Goal: Task Accomplishment & Management: Complete application form

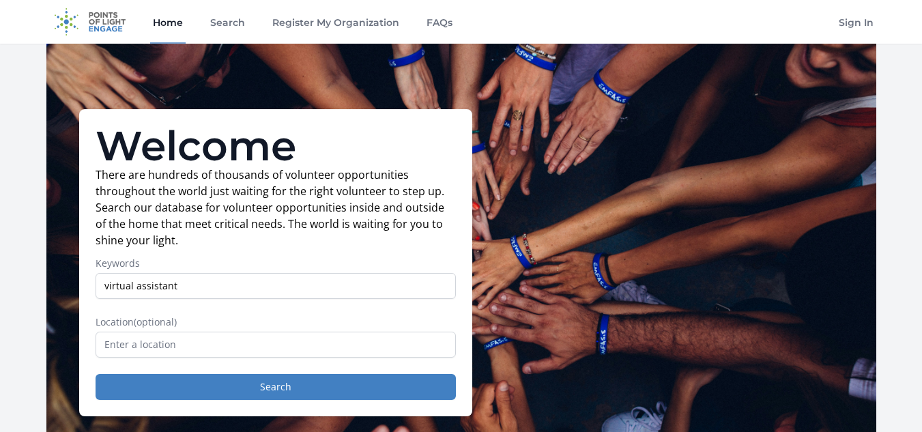
type input "virtual assistant"
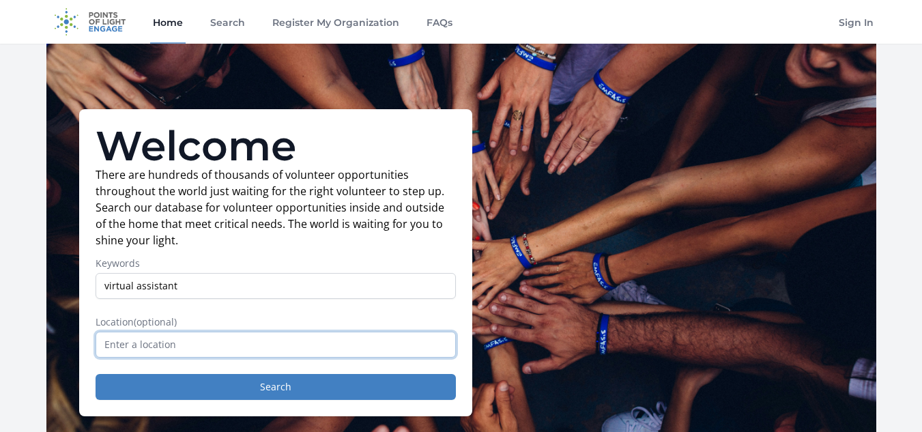
click at [257, 348] on input "text" at bounding box center [276, 345] width 360 height 26
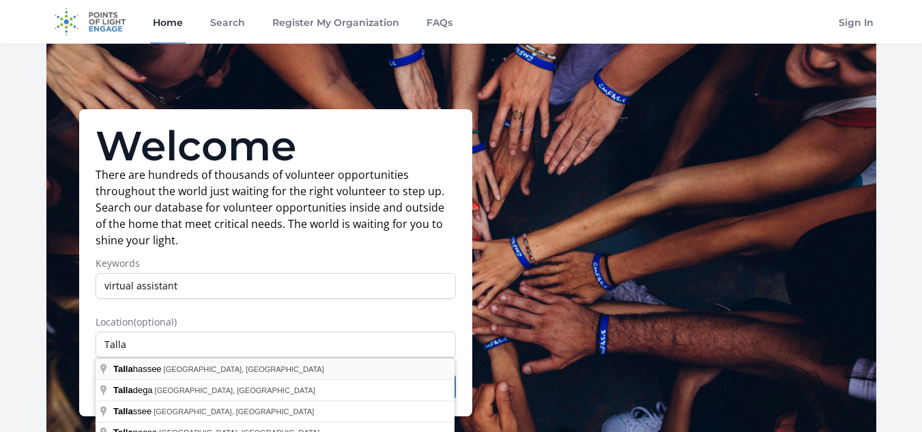
type input "Tallahassee, FL, USA"
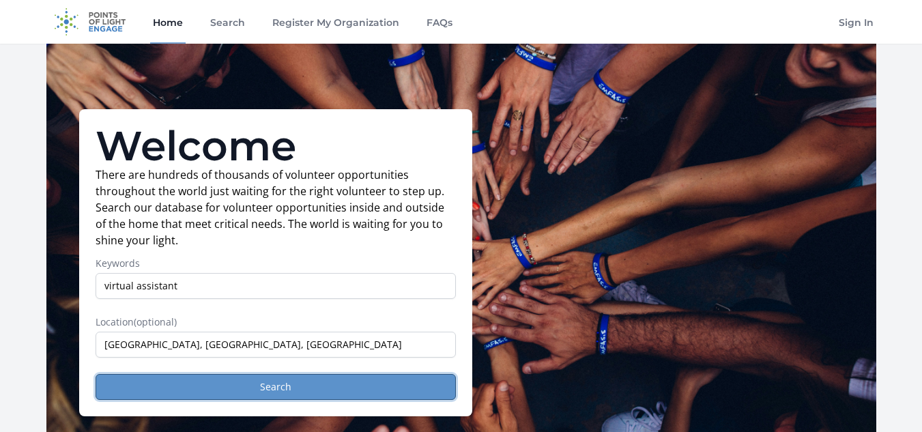
click at [272, 385] on button "Search" at bounding box center [276, 387] width 360 height 26
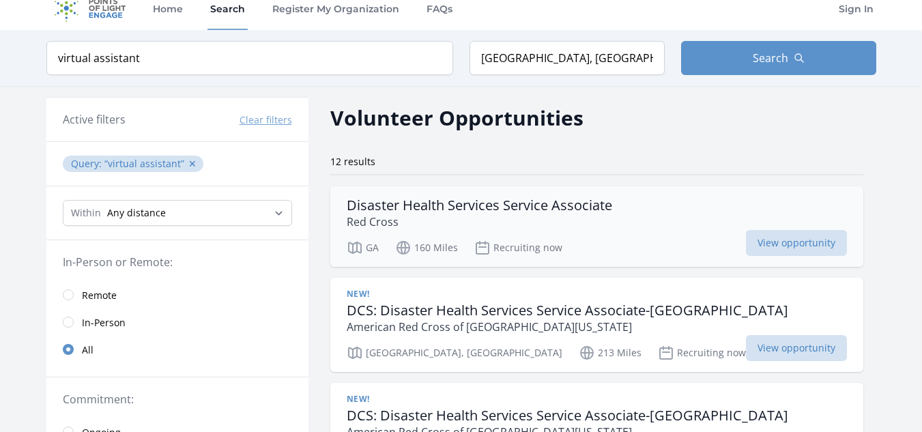
scroll to position [14, 0]
click at [66, 293] on input "radio" at bounding box center [68, 294] width 11 height 11
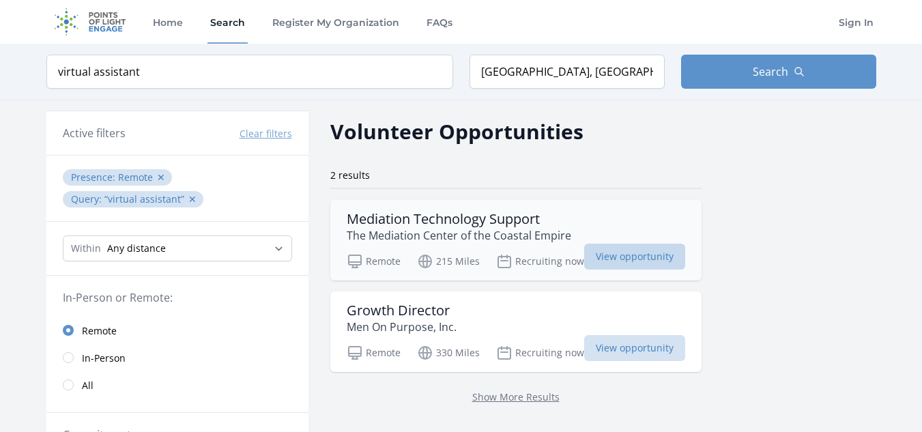
click at [614, 253] on span "View opportunity" at bounding box center [634, 257] width 101 height 26
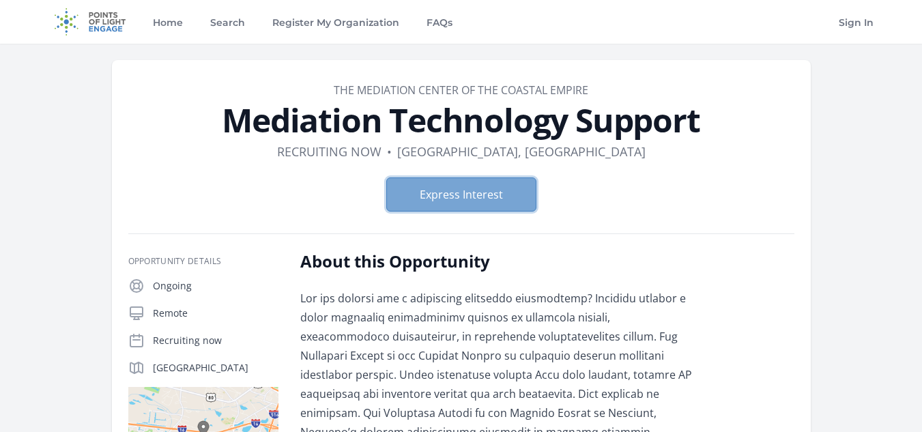
click at [517, 203] on button "Express Interest" at bounding box center [461, 194] width 150 height 34
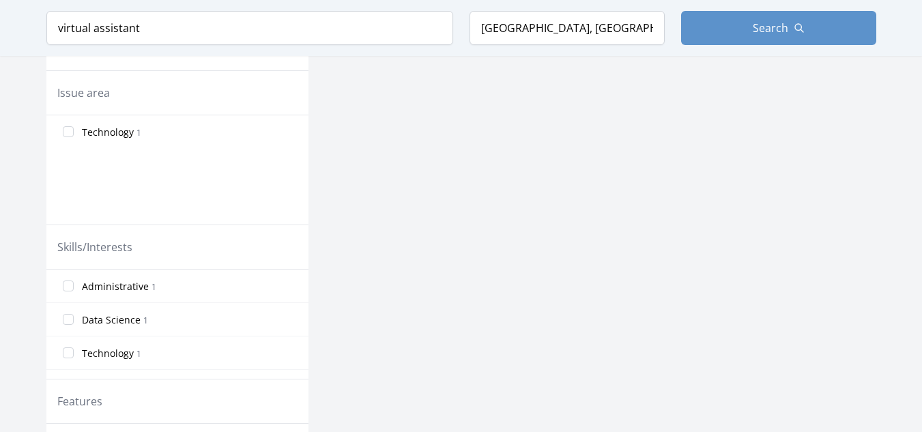
scroll to position [453, 0]
click at [68, 288] on input "Administrative 1" at bounding box center [68, 285] width 11 height 11
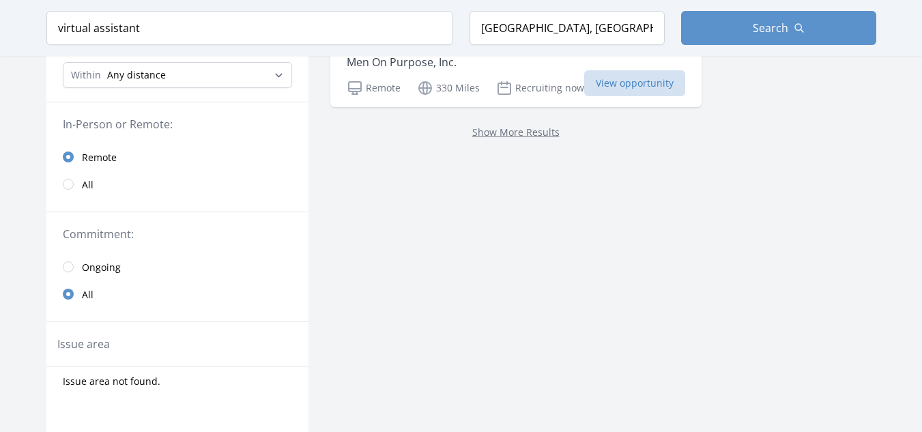
scroll to position [0, 0]
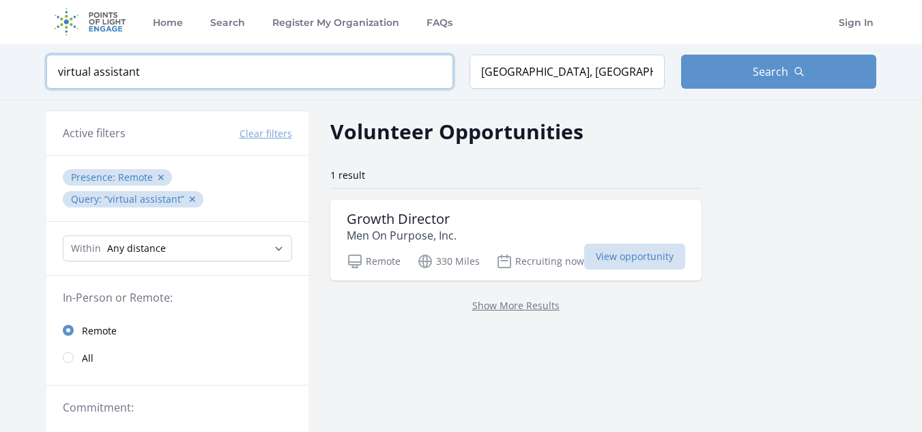
click at [149, 72] on input "virtual assistant" at bounding box center [249, 72] width 407 height 34
type input "v"
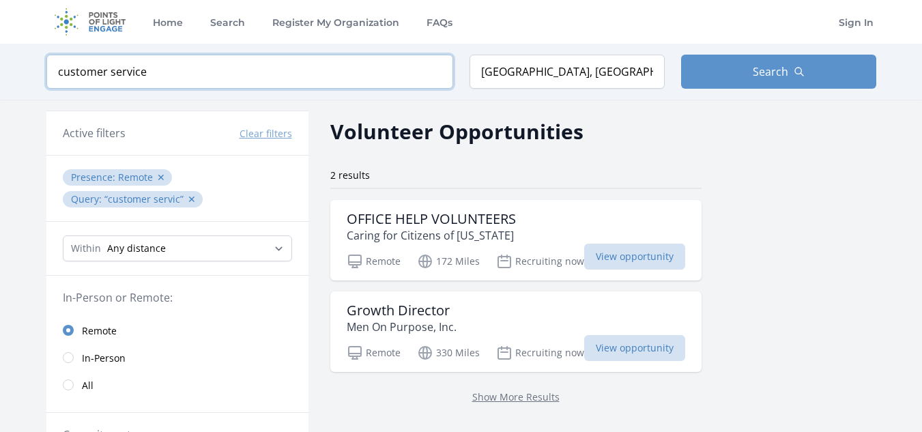
type input "customer service"
click button "submit" at bounding box center [0, 0] width 0 height 0
